Goal: Task Accomplishment & Management: Use online tool/utility

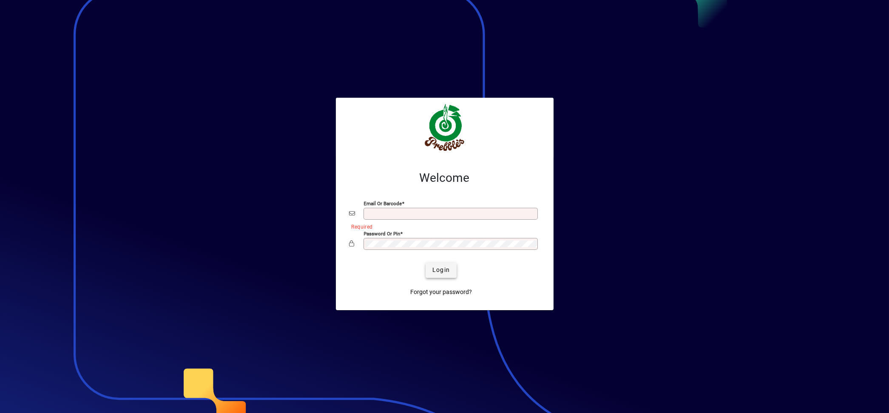
type input "**********"
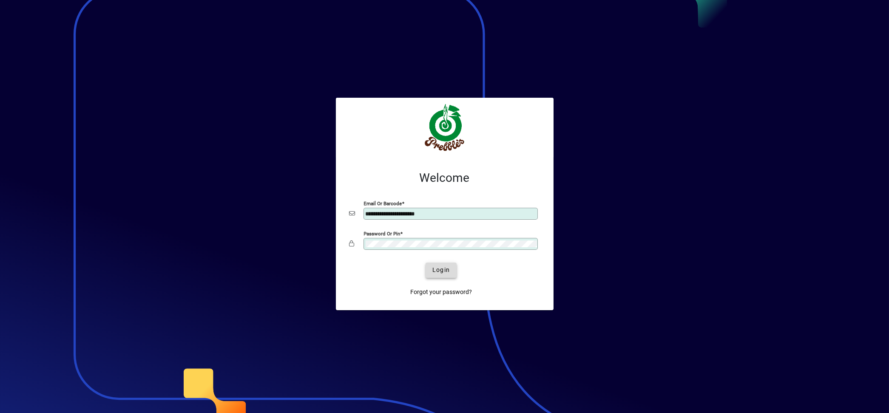
click at [435, 271] on span "Login" at bounding box center [440, 270] width 17 height 9
